Goal: Check status: Check status

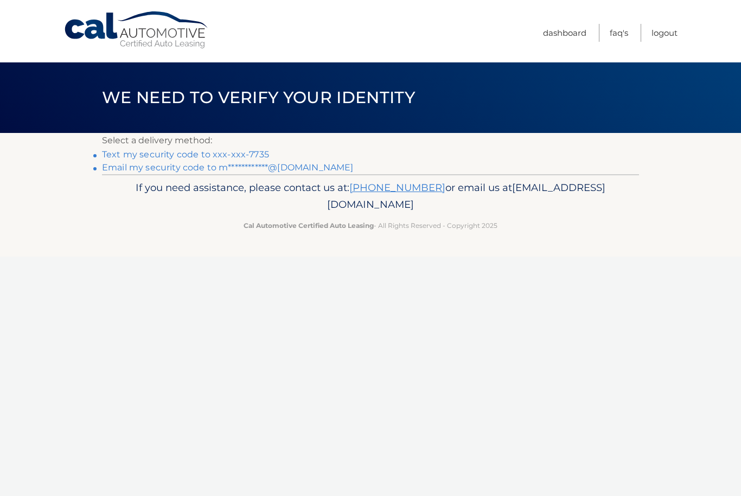
click at [231, 153] on link "Text my security code to xxx-xxx-7735" at bounding box center [185, 154] width 167 height 10
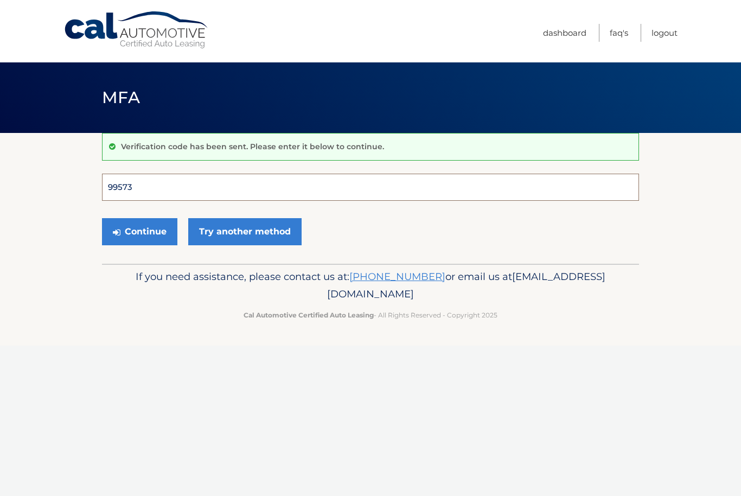
type input "995738"
click at [139, 231] on button "Continue" at bounding box center [139, 231] width 75 height 27
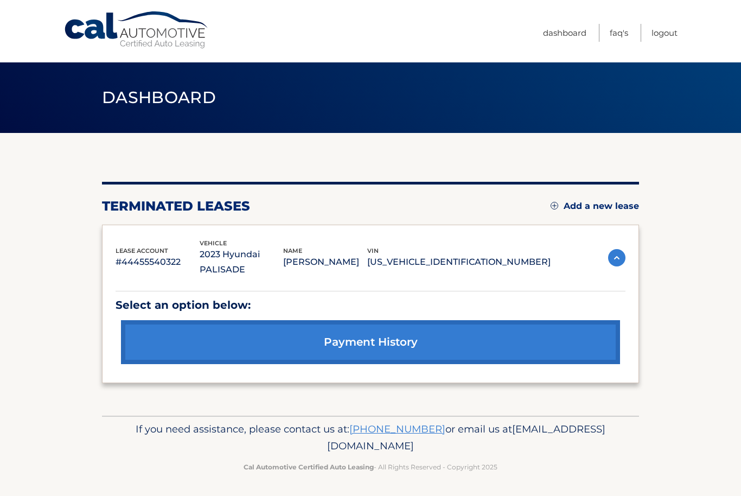
click at [367, 320] on link "payment history" at bounding box center [370, 342] width 499 height 44
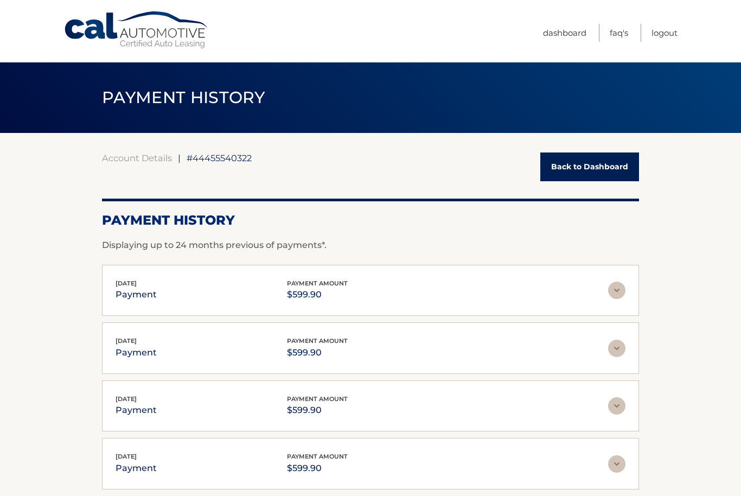
click at [376, 334] on div "Aug 06, 2025 payment payment amount $599.90 Late Charges $0.00 Miscelleneous Ch…" at bounding box center [370, 348] width 537 height 52
click at [582, 168] on link "Back to Dashboard" at bounding box center [589, 166] width 99 height 29
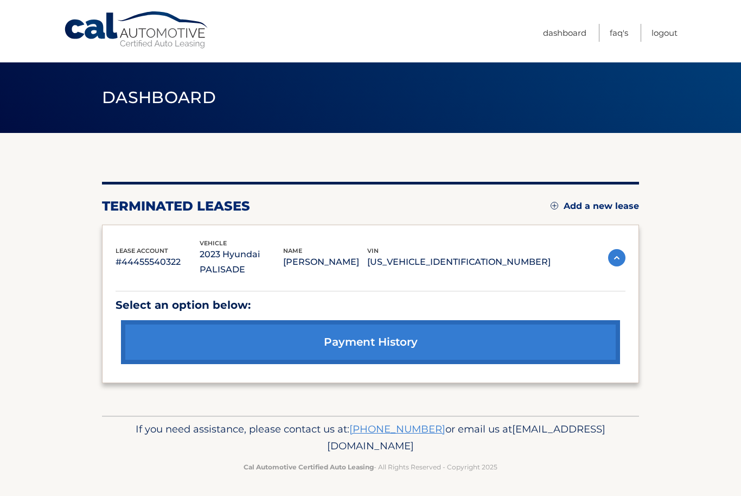
click at [614, 253] on img at bounding box center [616, 257] width 17 height 17
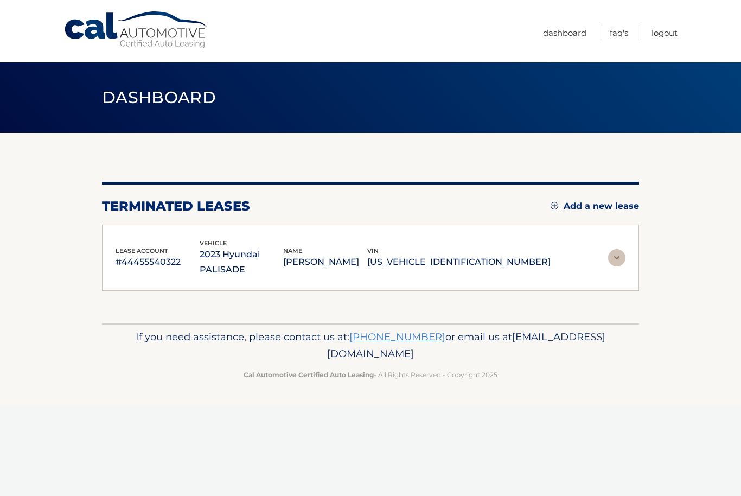
click at [614, 253] on img at bounding box center [616, 257] width 17 height 17
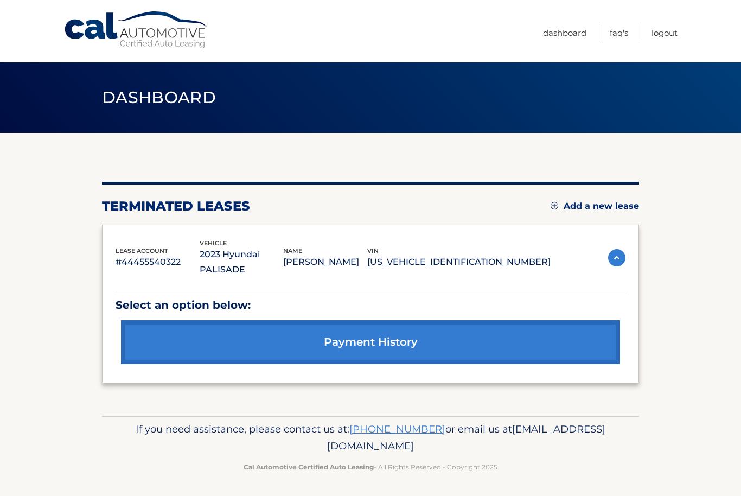
click at [129, 229] on div "lease account #44455540322 vehicle 2023 Hyundai PALISADE name MELANIE CARDONA v…" at bounding box center [370, 304] width 537 height 159
click at [224, 229] on div "lease account #44455540322 vehicle 2023 Hyundai PALISADE name MELANIE CARDONA v…" at bounding box center [370, 304] width 537 height 159
click at [431, 332] on link "payment history" at bounding box center [370, 342] width 499 height 44
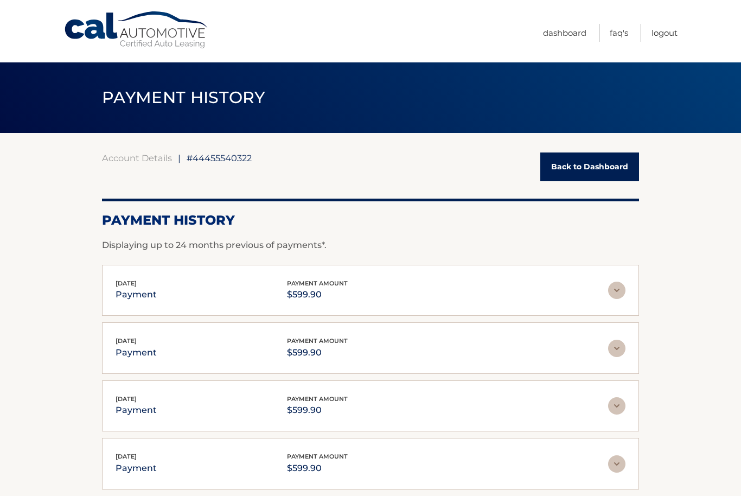
click at [591, 158] on link "Back to Dashboard" at bounding box center [589, 166] width 99 height 29
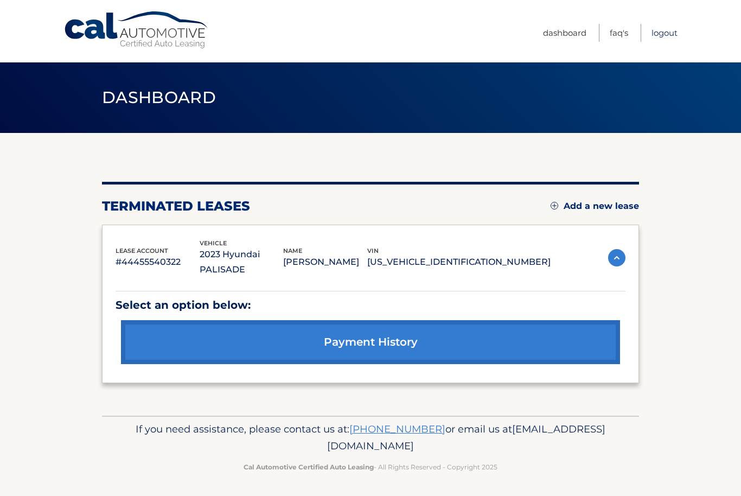
click at [676, 37] on link "Logout" at bounding box center [665, 33] width 26 height 18
